Goal: Task Accomplishment & Management: Manage account settings

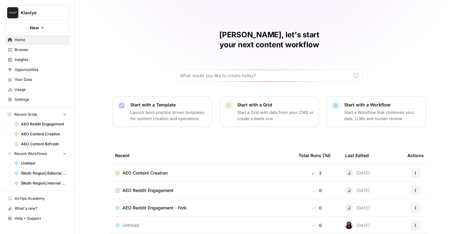
click at [18, 103] on link "Settings" at bounding box center [37, 100] width 64 height 10
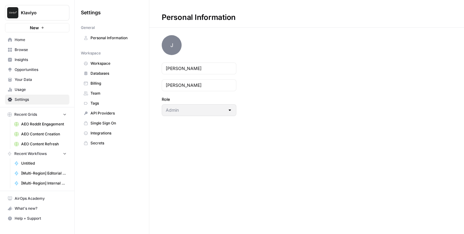
click at [110, 92] on span "Team" at bounding box center [115, 94] width 49 height 6
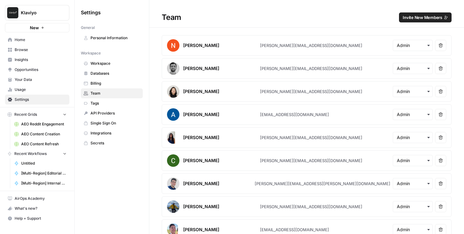
click at [412, 17] on span "Invite New Members" at bounding box center [423, 17] width 40 height 6
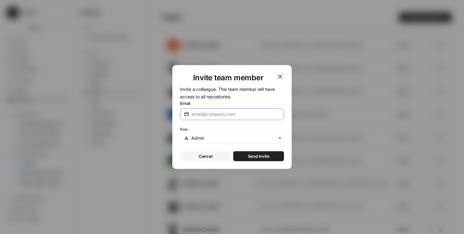
click at [204, 115] on input "Email" at bounding box center [236, 114] width 88 height 6
paste input "jake.hughes@klaviyo.com"
type input "jake.hughes@klaviyo.com"
click at [207, 125] on div "Role" at bounding box center [232, 134] width 104 height 19
click at [249, 157] on span "Send invite" at bounding box center [259, 156] width 22 height 6
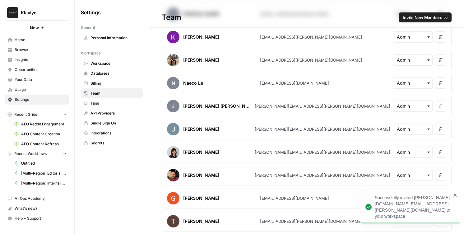
scroll to position [630, 0]
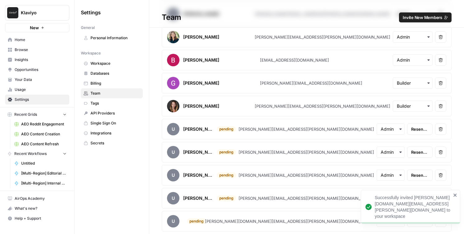
click at [408, 20] on span "Invite New Members" at bounding box center [423, 17] width 40 height 6
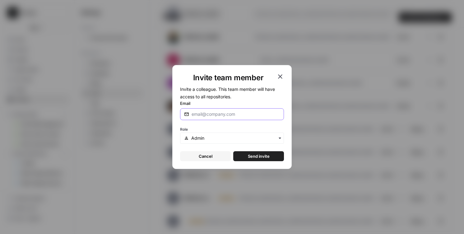
click at [207, 114] on input "Email" at bounding box center [236, 114] width 88 height 6
paste input "gurdeep.gola@klaviyo.com"
type input "gurdeep.gola@klaviyo.com"
click at [216, 124] on form "Invite a colleague. This team member will have access to all repositories. Emai…" at bounding box center [232, 123] width 104 height 76
click at [262, 157] on span "Send invite" at bounding box center [259, 156] width 22 height 6
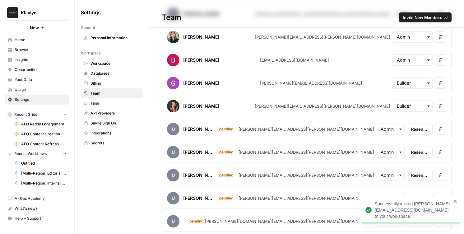
scroll to position [653, 0]
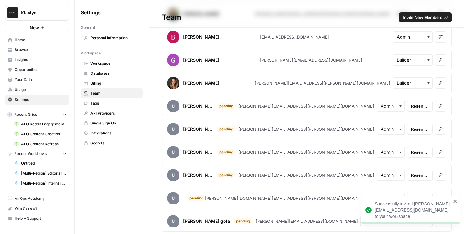
click at [35, 41] on span "Home" at bounding box center [41, 40] width 52 height 6
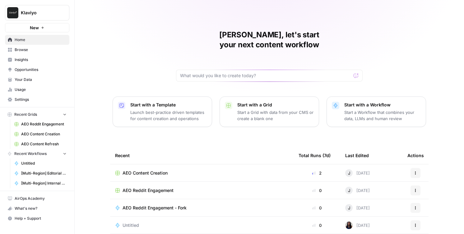
click at [47, 64] on link "Insights" at bounding box center [37, 60] width 64 height 10
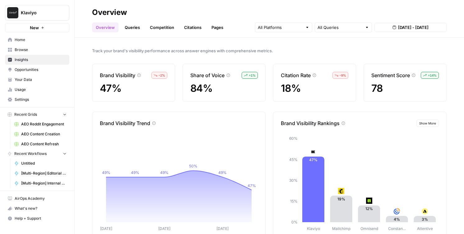
click at [46, 69] on span "Opportunities" at bounding box center [41, 70] width 52 height 6
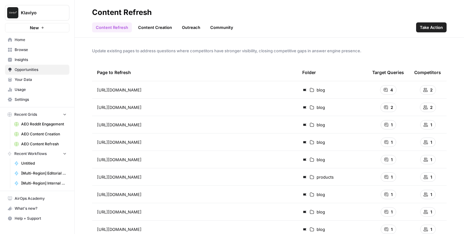
click at [39, 58] on span "Insights" at bounding box center [41, 60] width 52 height 6
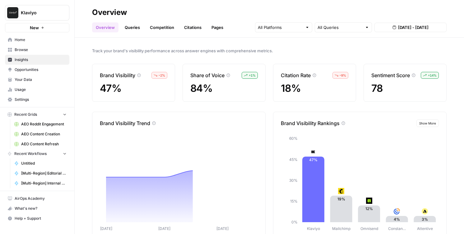
click at [42, 77] on span "Your Data" at bounding box center [41, 80] width 52 height 6
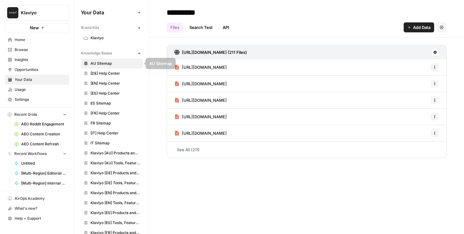
click at [18, 44] on link "Home" at bounding box center [37, 40] width 64 height 10
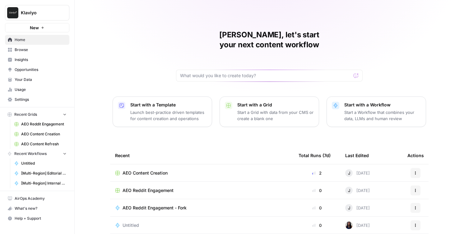
click at [19, 102] on span "Settings" at bounding box center [41, 100] width 52 height 6
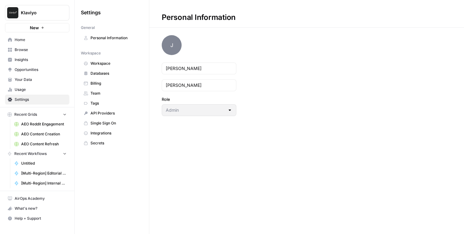
click at [93, 91] on span "Team" at bounding box center [115, 94] width 49 height 6
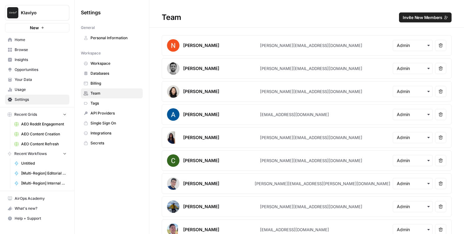
click at [433, 16] on span "Invite New Members" at bounding box center [423, 17] width 40 height 6
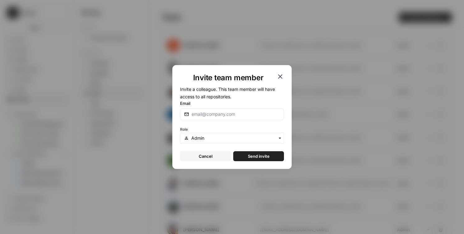
click at [256, 134] on div "button" at bounding box center [232, 138] width 104 height 11
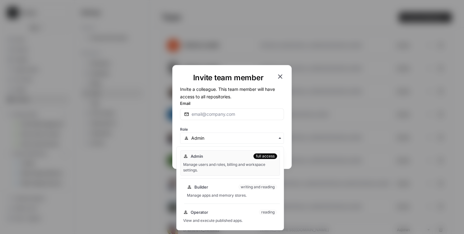
click at [230, 197] on div "Manage apps and memory stores." at bounding box center [232, 196] width 90 height 6
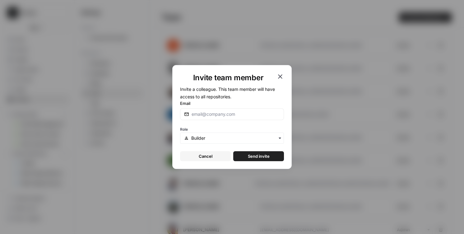
click at [220, 105] on label "Email" at bounding box center [232, 103] width 104 height 6
click at [220, 111] on input "Email" at bounding box center [236, 114] width 88 height 6
paste input "william.marxen@klaviyo.com"
type input "william.marxen@klaviyo.com"
click at [279, 80] on icon "button" at bounding box center [280, 76] width 7 height 7
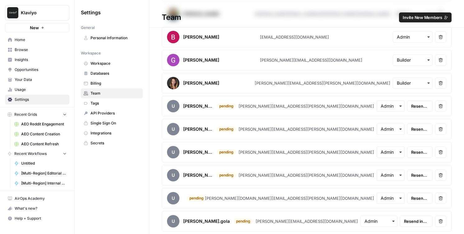
scroll to position [595, 0]
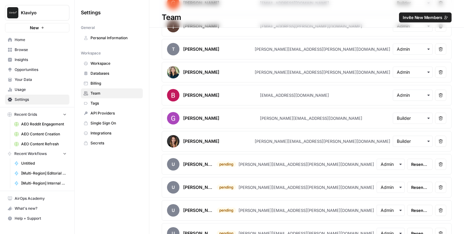
click at [420, 19] on span "Invite New Members" at bounding box center [423, 17] width 40 height 6
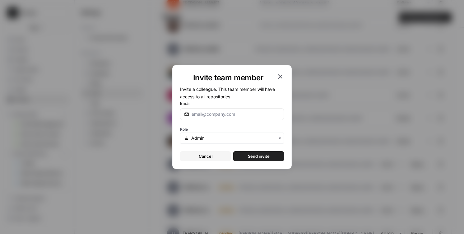
click at [198, 142] on div "button" at bounding box center [232, 138] width 104 height 11
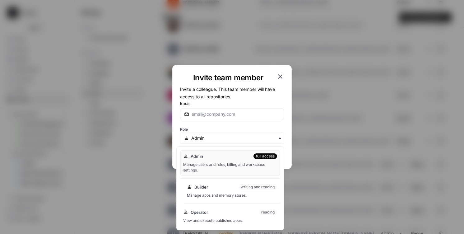
click at [196, 188] on span "Builder" at bounding box center [201, 187] width 14 height 6
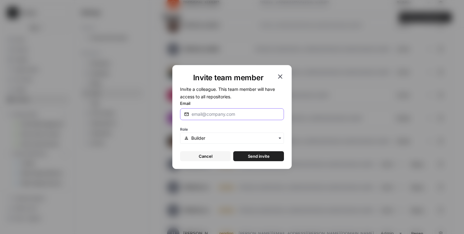
click at [195, 116] on input "Email" at bounding box center [236, 114] width 88 height 6
paste input "william.marxen@klaviyo.com"
type input "william.marxen@klaviyo.com"
click at [205, 125] on div "Role" at bounding box center [232, 134] width 104 height 19
click at [258, 156] on span "Send invite" at bounding box center [259, 156] width 22 height 6
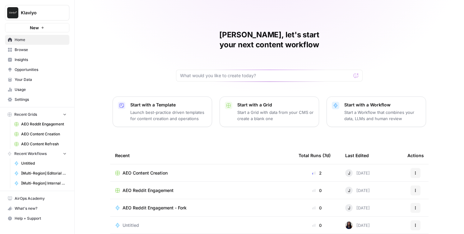
click at [36, 61] on span "Insights" at bounding box center [41, 60] width 52 height 6
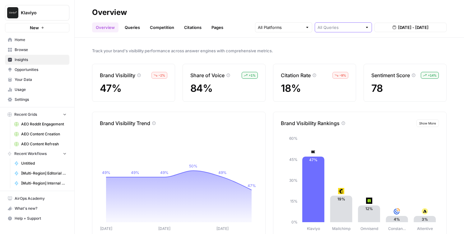
click at [334, 30] on input "text" at bounding box center [340, 27] width 45 height 6
click at [338, 58] on span "Category Related" at bounding box center [342, 59] width 44 height 6
type input "Category Related"
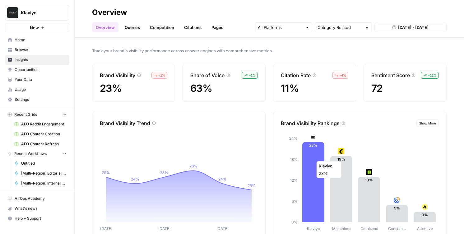
scroll to position [15, 0]
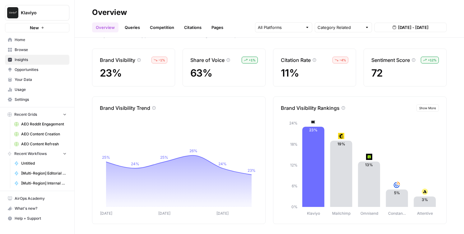
click at [423, 108] on span "Show More" at bounding box center [427, 107] width 17 height 5
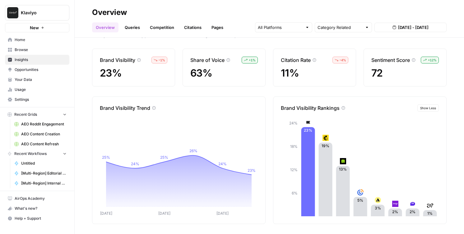
click at [193, 28] on link "Citations" at bounding box center [192, 27] width 25 height 10
